Goal: Task Accomplishment & Management: Use online tool/utility

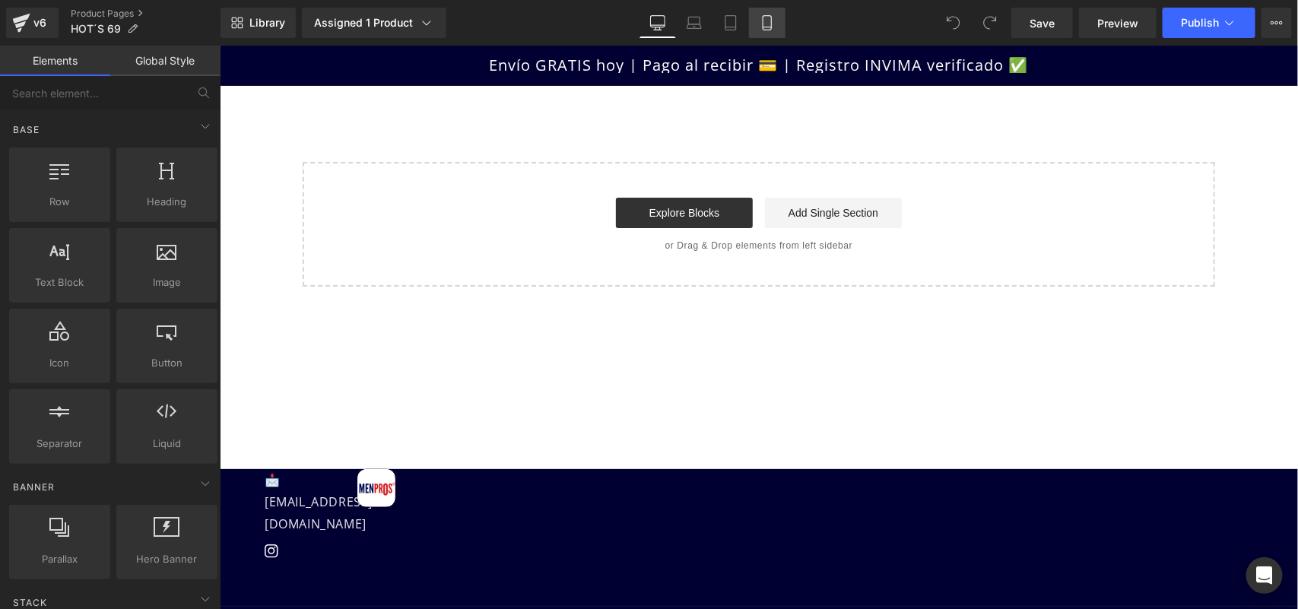
click at [763, 20] on icon at bounding box center [767, 22] width 15 height 15
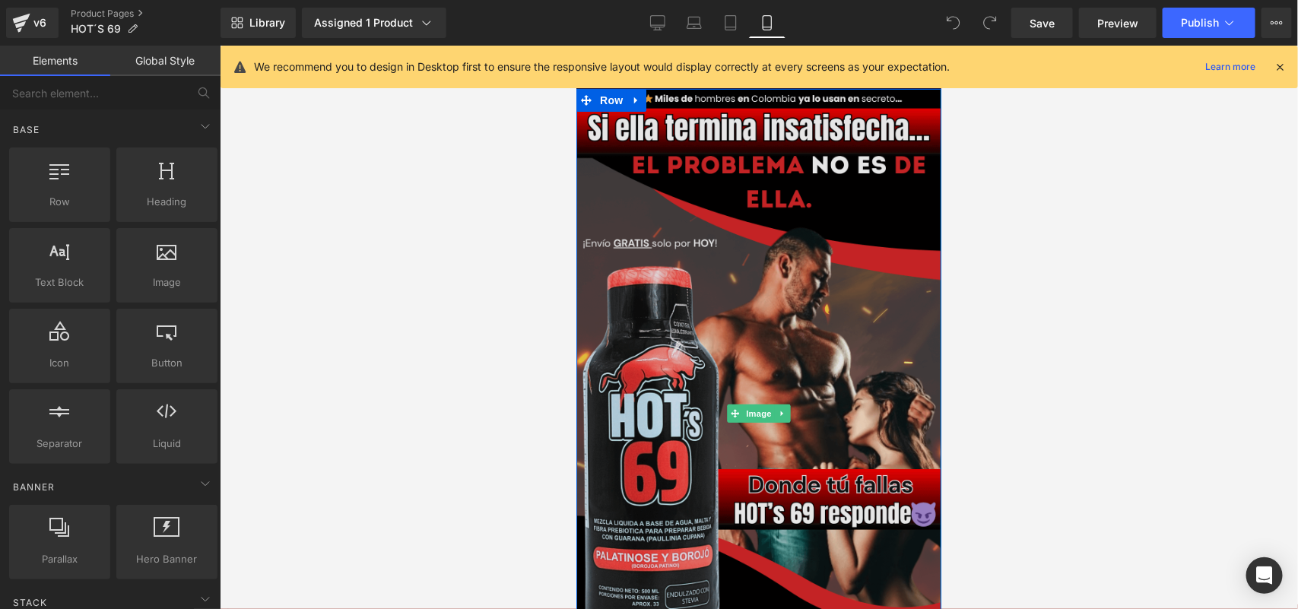
click at [703, 201] on img at bounding box center [758, 412] width 365 height 649
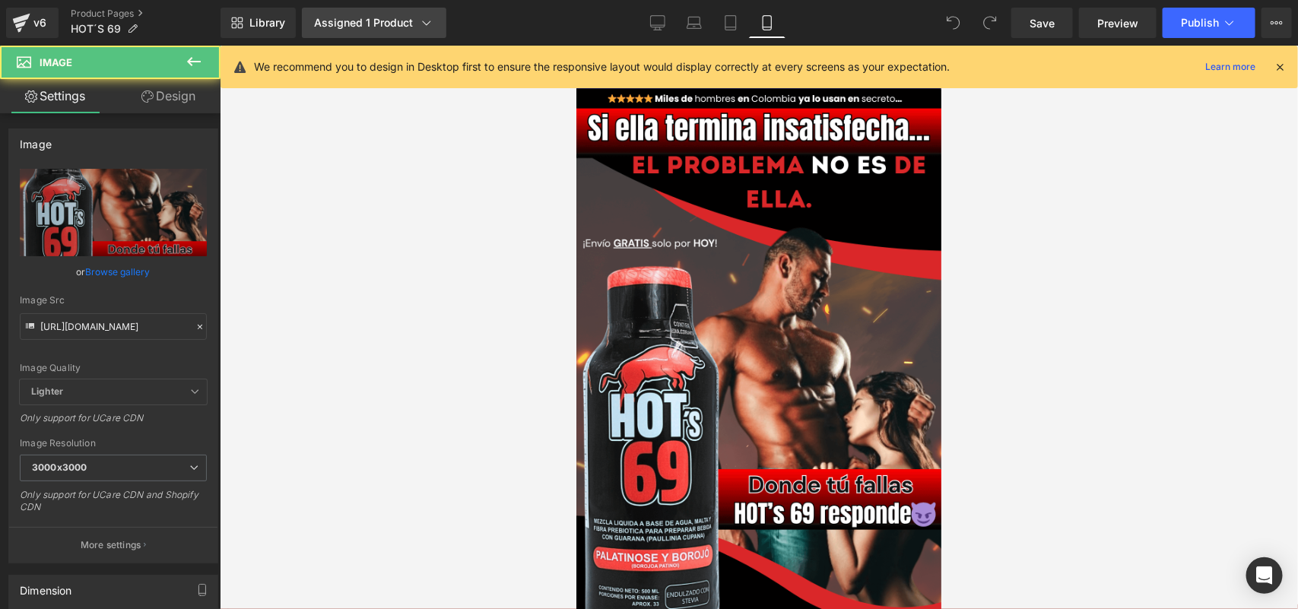
click at [377, 9] on link "Assigned 1 Product" at bounding box center [374, 23] width 145 height 30
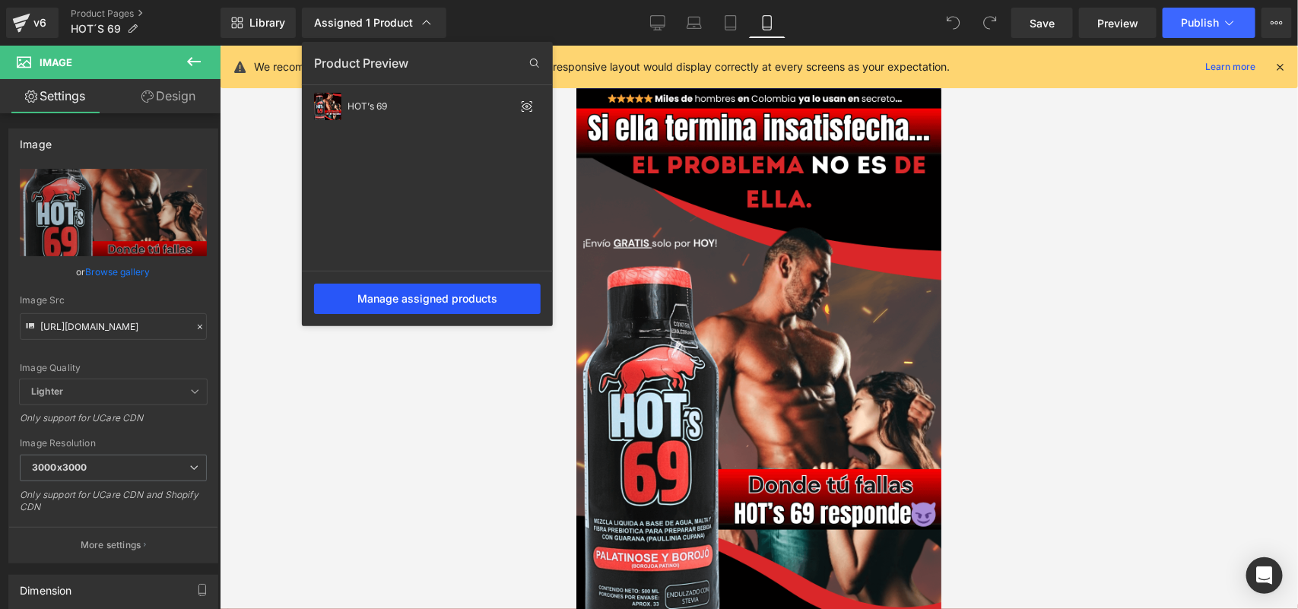
click at [404, 305] on div "Manage assigned products" at bounding box center [427, 299] width 227 height 30
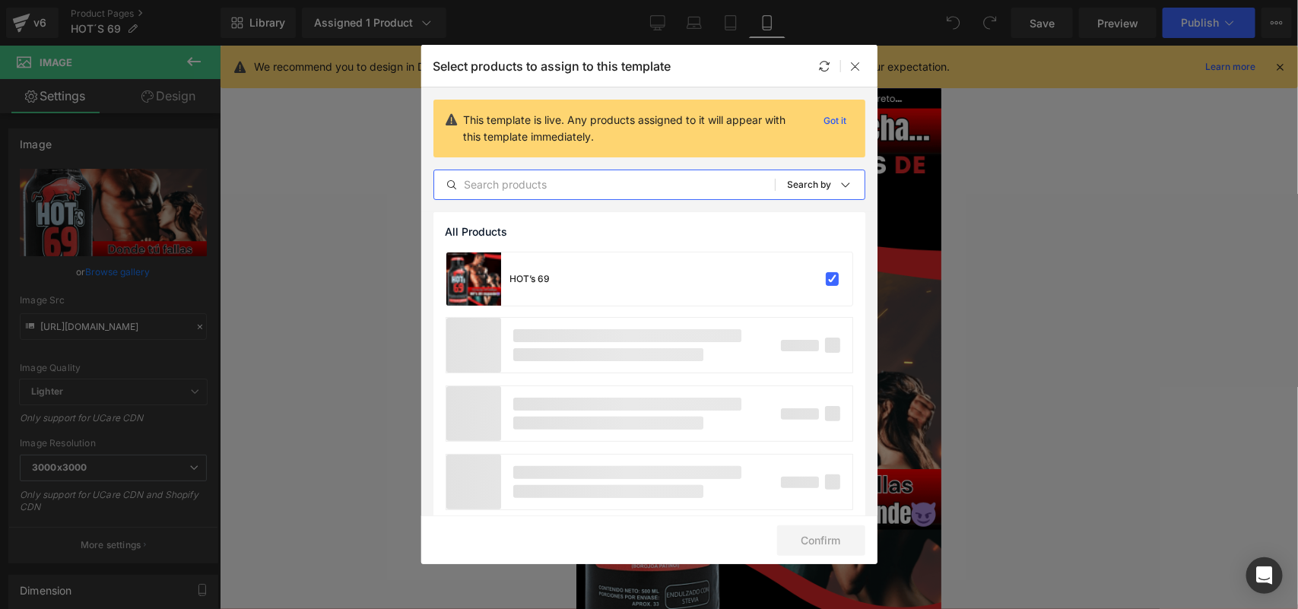
click at [491, 190] on input "text" at bounding box center [604, 185] width 341 height 18
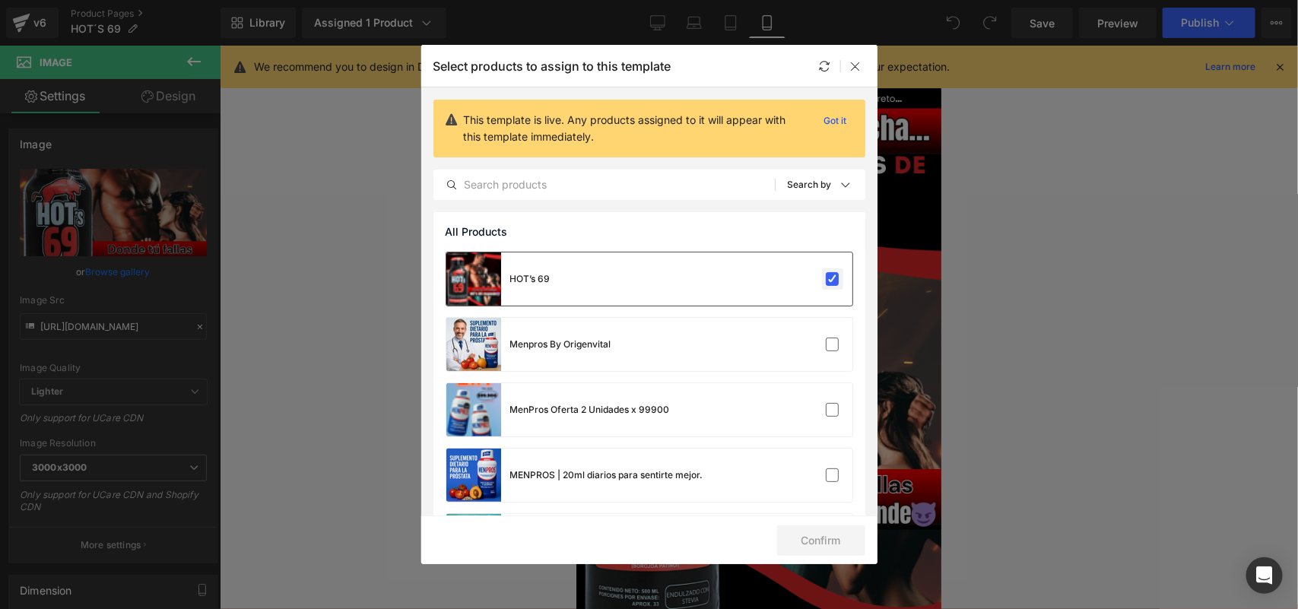
click at [826, 282] on label at bounding box center [833, 279] width 14 height 14
click at [833, 279] on input "checkbox" at bounding box center [833, 279] width 0 height 0
click at [826, 282] on label at bounding box center [833, 279] width 14 height 14
click at [833, 279] on input "checkbox" at bounding box center [833, 279] width 0 height 0
click at [809, 291] on div "HOT’s 69" at bounding box center [649, 279] width 406 height 53
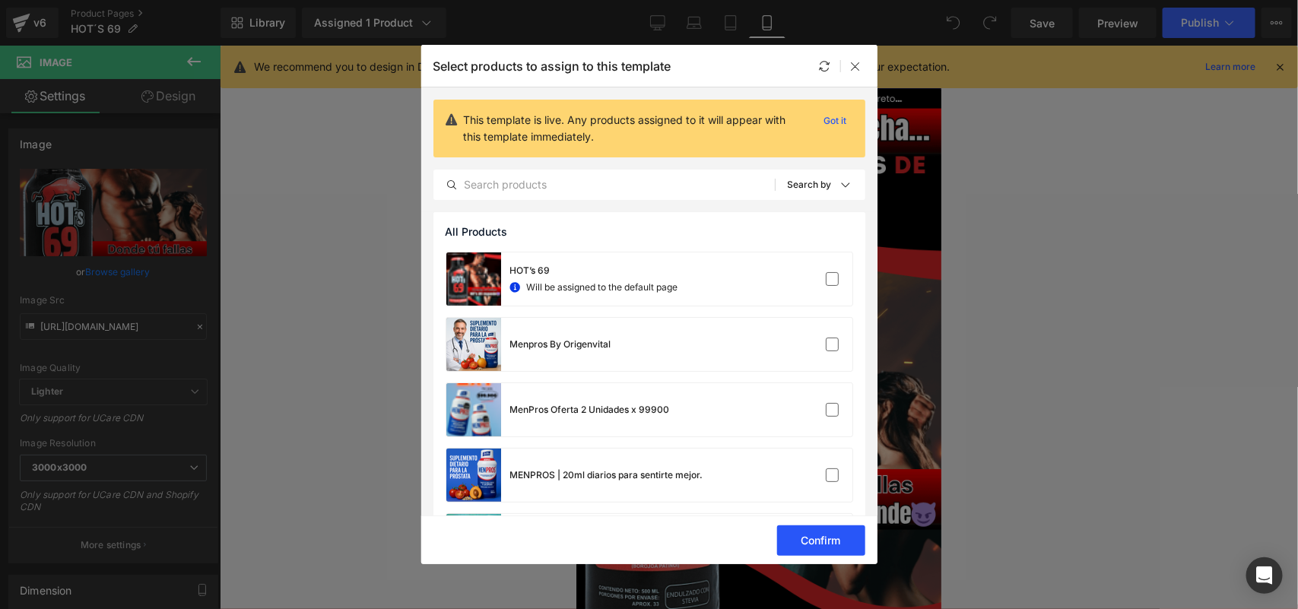
click at [810, 544] on button "Confirm" at bounding box center [821, 541] width 88 height 30
click at [850, 60] on icon at bounding box center [856, 66] width 12 height 12
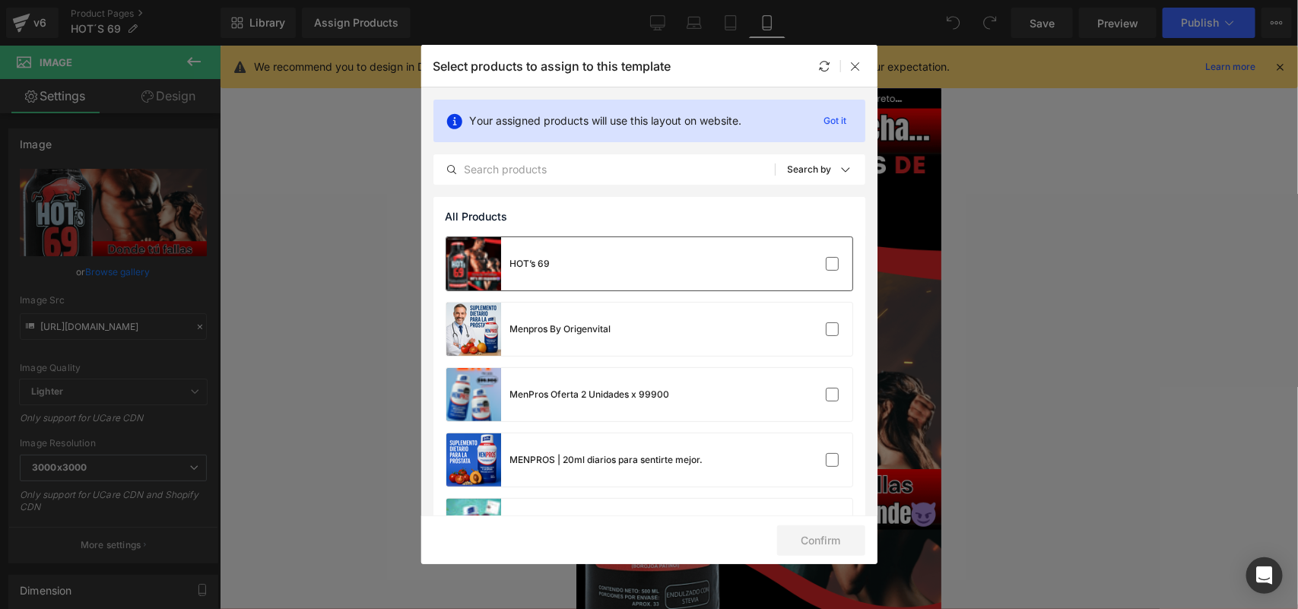
click at [685, 260] on div "HOT’s 69" at bounding box center [649, 263] width 406 height 53
click at [819, 532] on button "Confirm" at bounding box center [821, 541] width 88 height 30
click at [818, 542] on button "Success" at bounding box center [811, 541] width 107 height 30
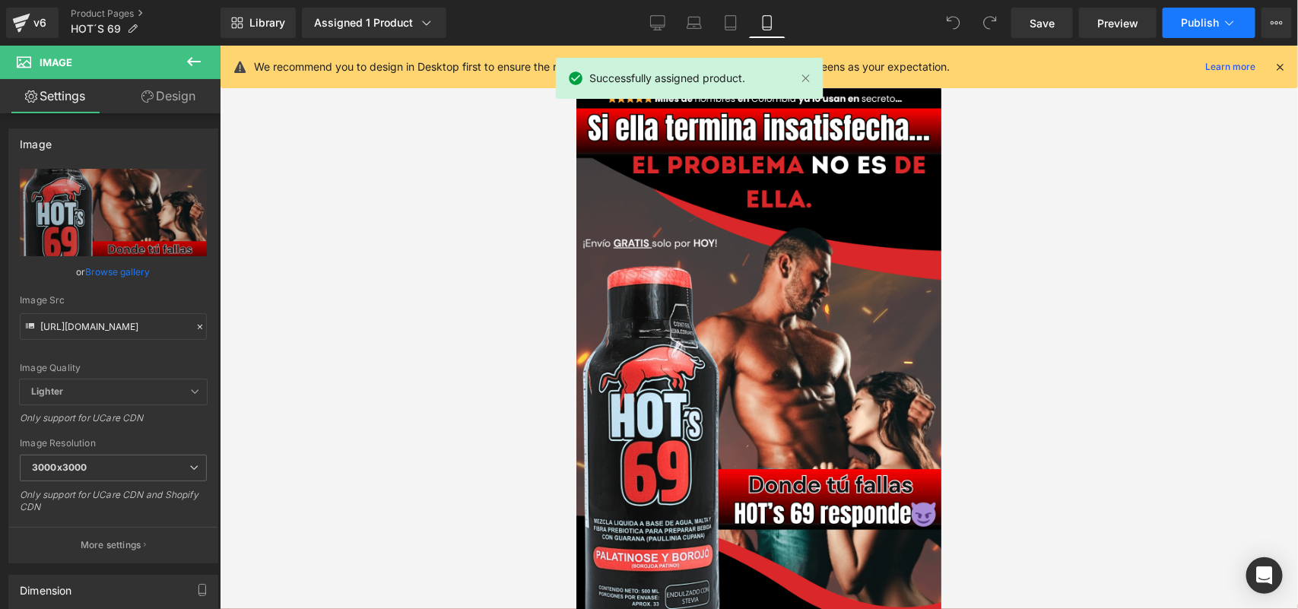
click at [1189, 17] on span "Publish" at bounding box center [1200, 23] width 38 height 12
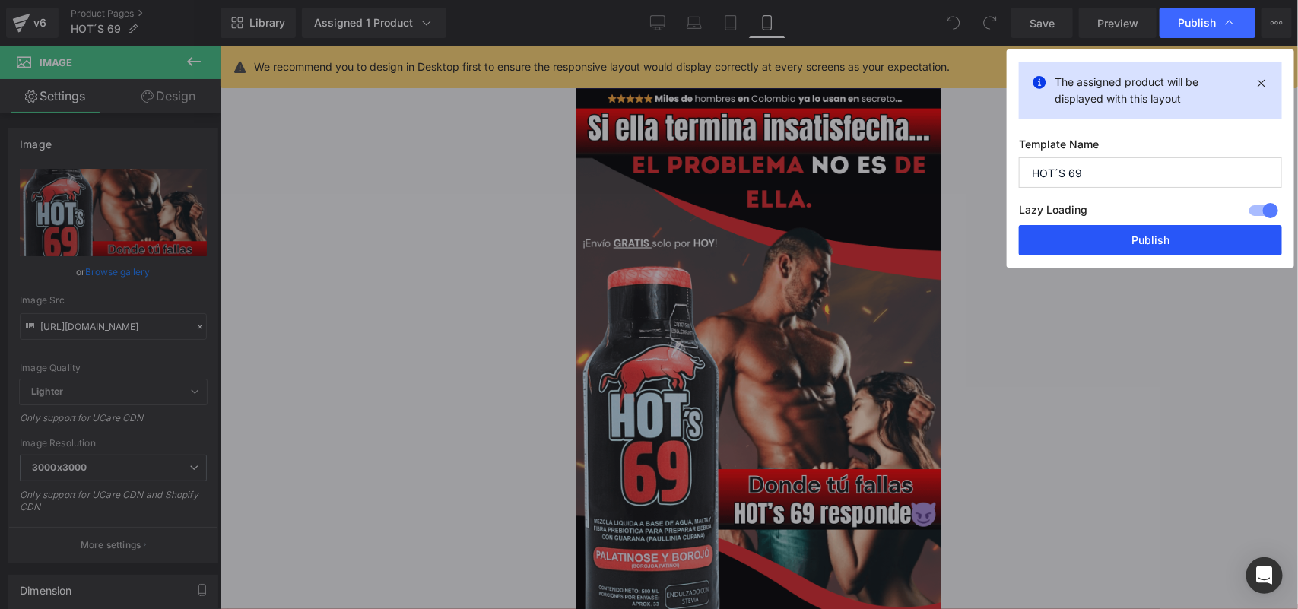
click at [1107, 0] on div "You are previewing how the will restyle your page. You can not edit Elements in…" at bounding box center [649, 0] width 1298 height 0
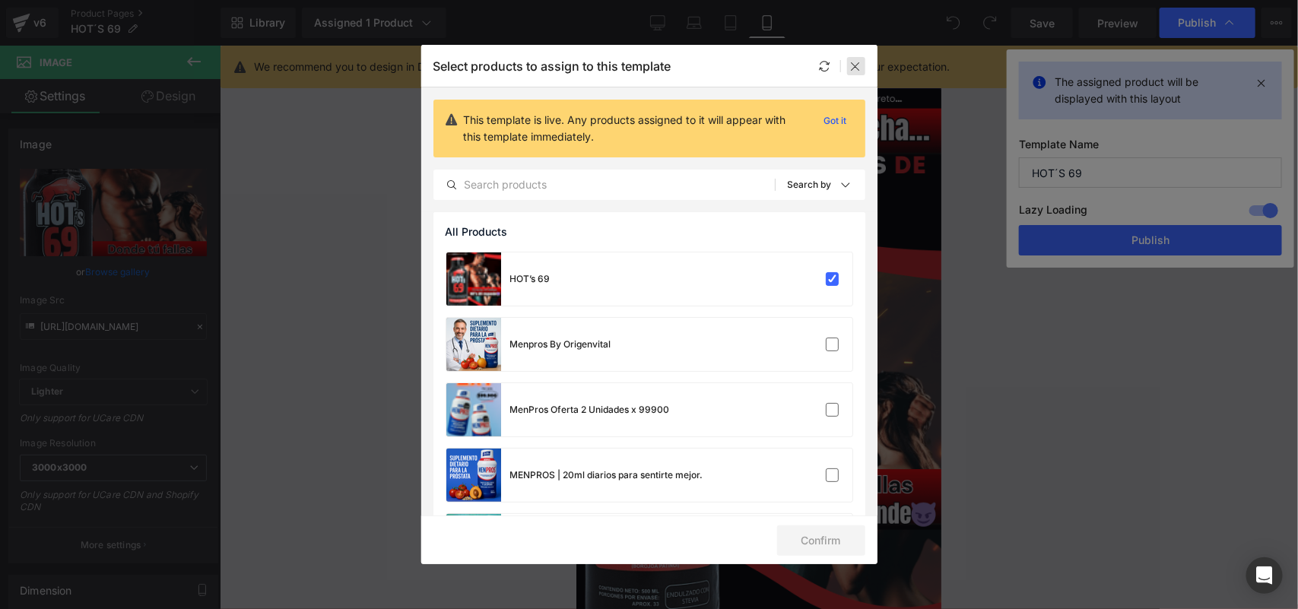
click at [854, 62] on icon at bounding box center [856, 66] width 12 height 12
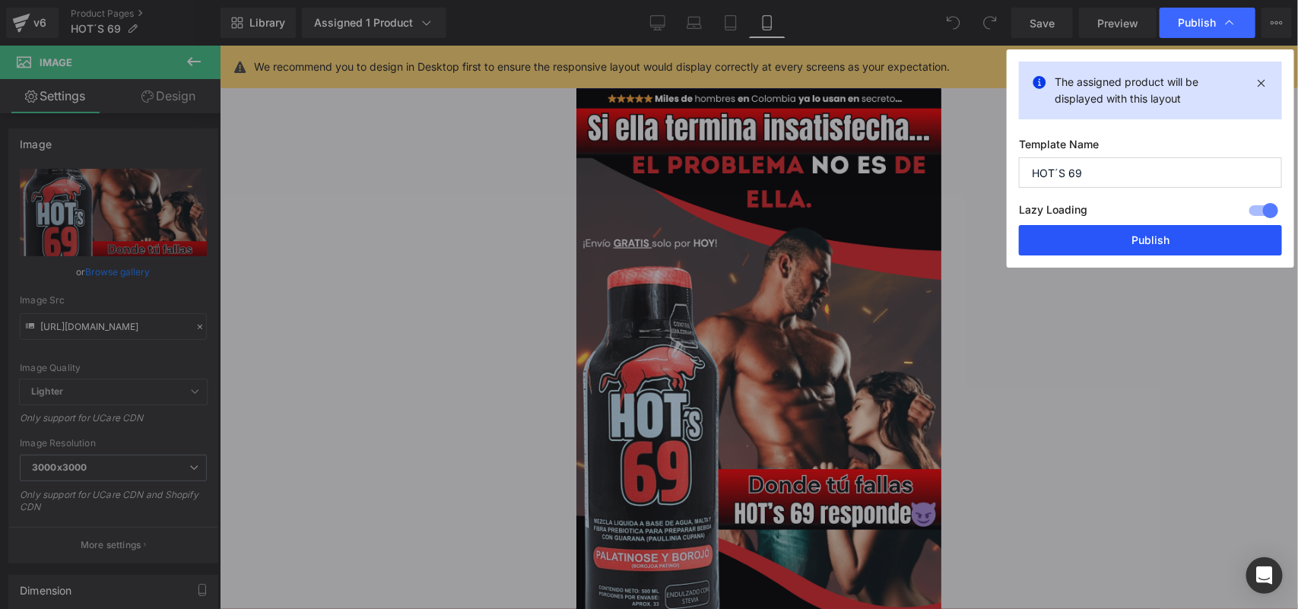
click at [1085, 232] on button "Publish" at bounding box center [1150, 240] width 263 height 30
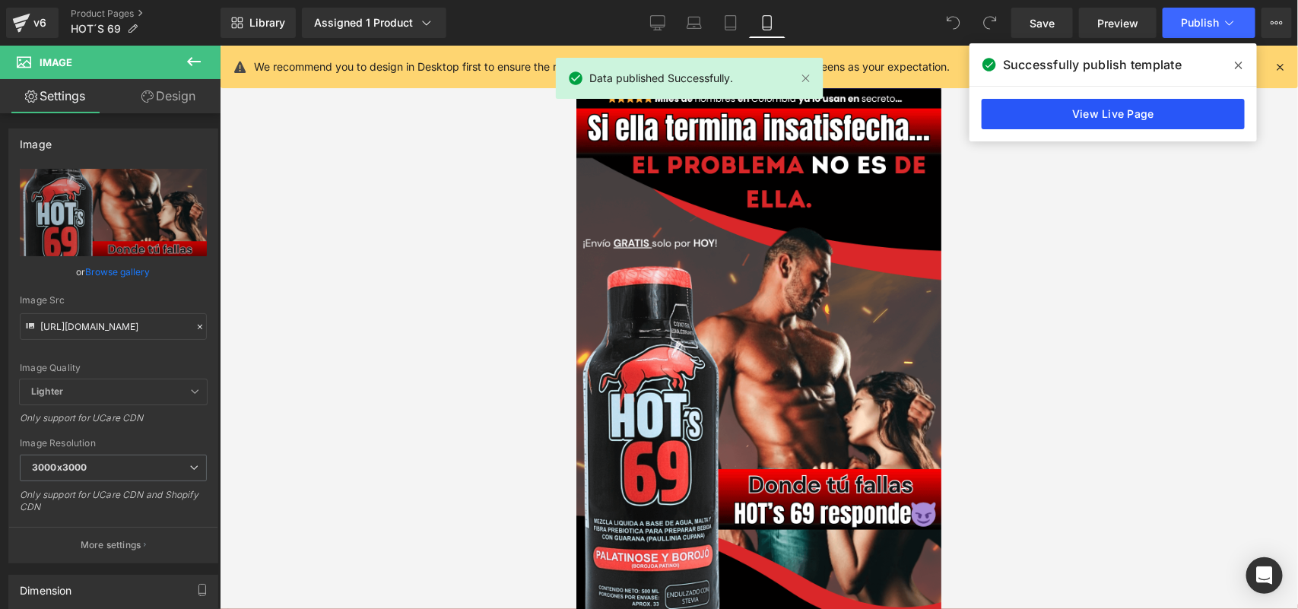
click at [1099, 114] on link "View Live Page" at bounding box center [1113, 114] width 263 height 30
